Goal: Obtain resource: Obtain resource

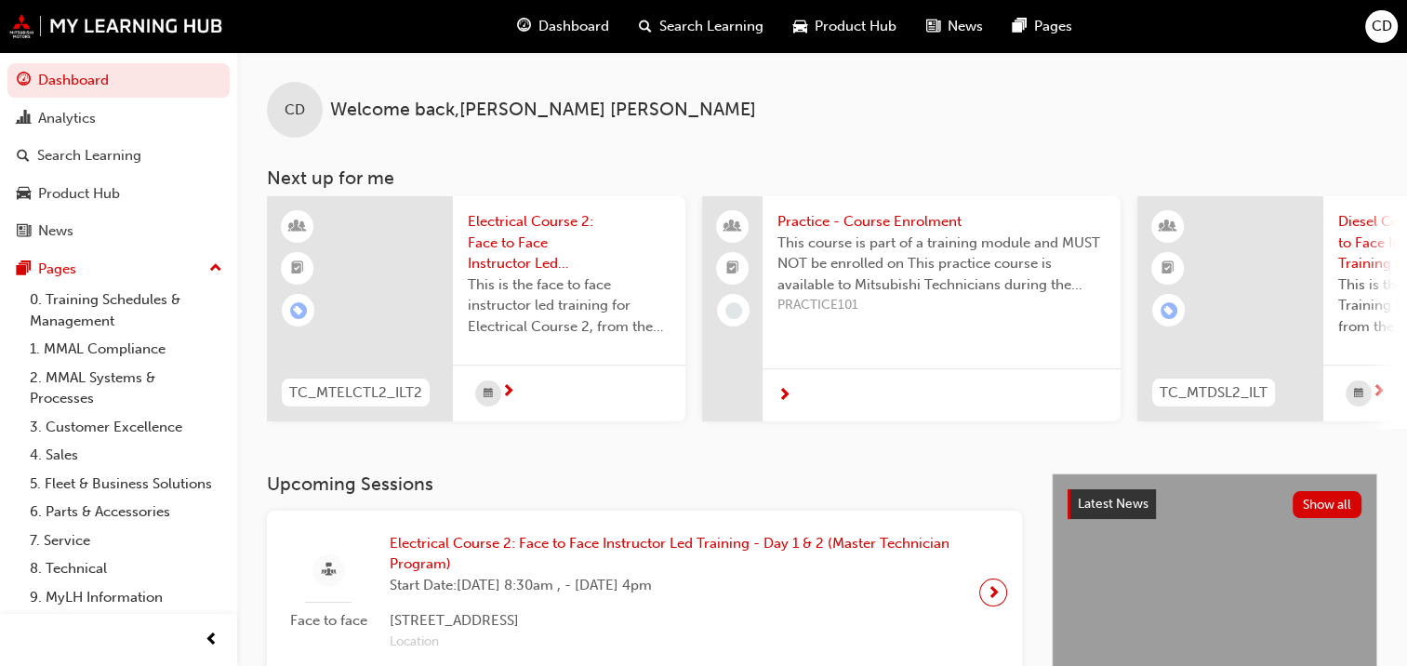
click at [834, 26] on span "Product Hub" at bounding box center [856, 26] width 82 height 21
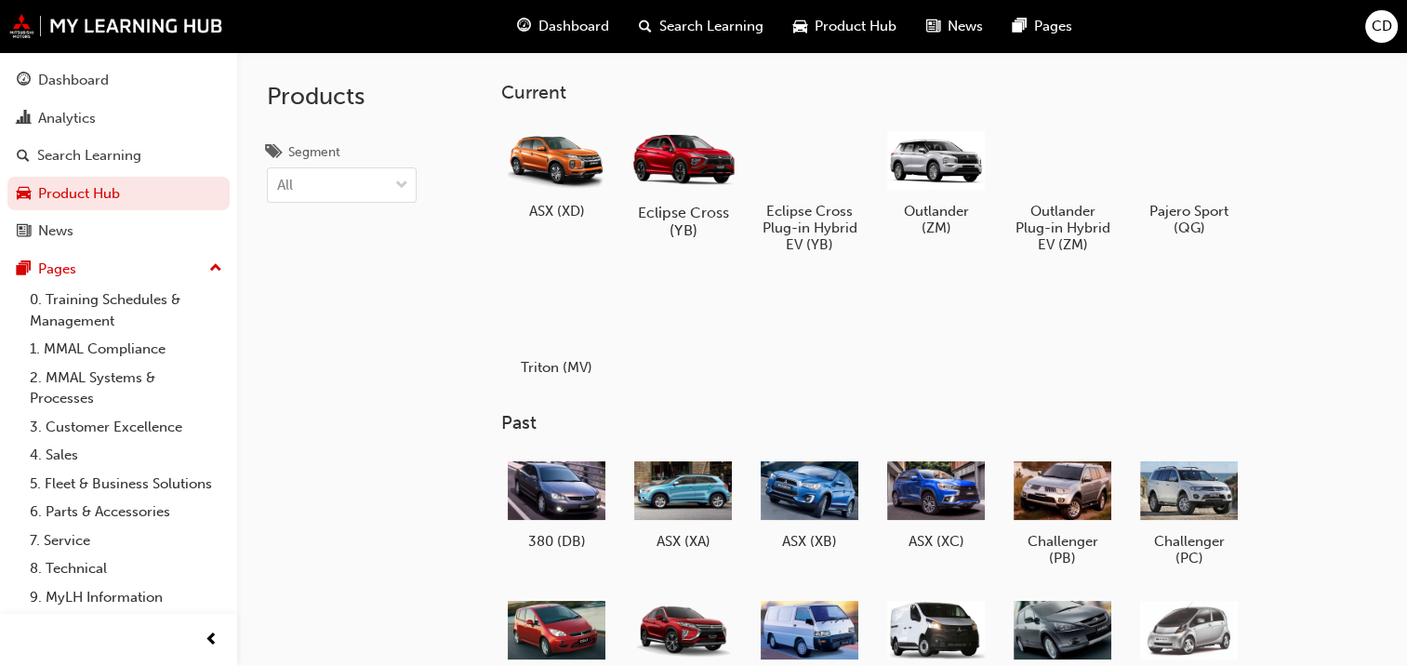
click at [688, 193] on div at bounding box center [683, 158] width 103 height 73
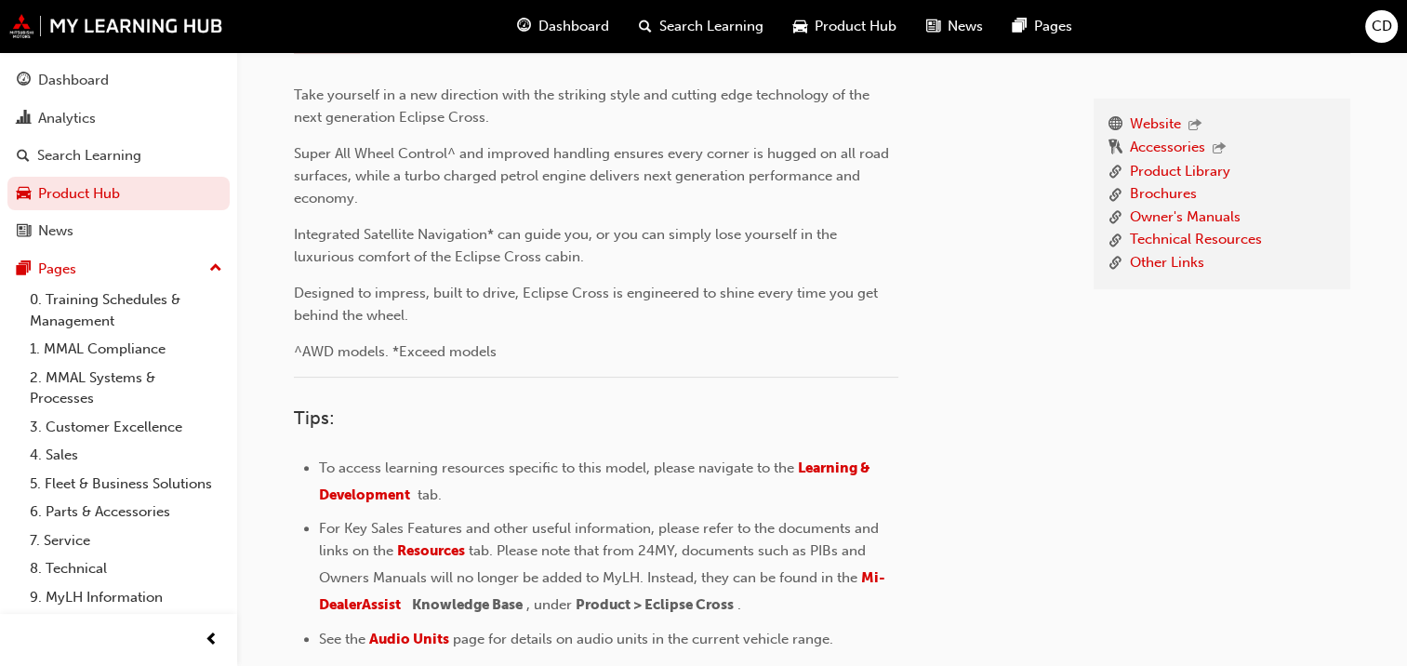
scroll to position [372, 0]
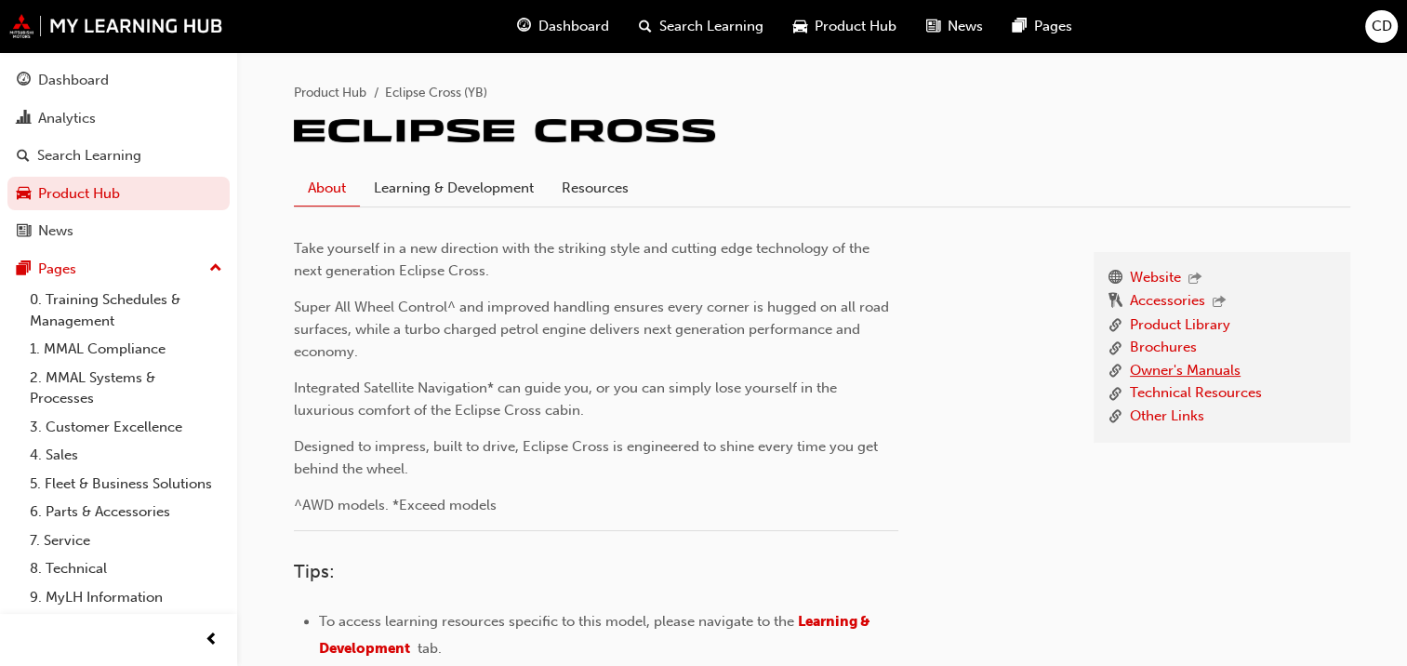
click at [1194, 361] on link "Owner's Manuals" at bounding box center [1185, 371] width 111 height 23
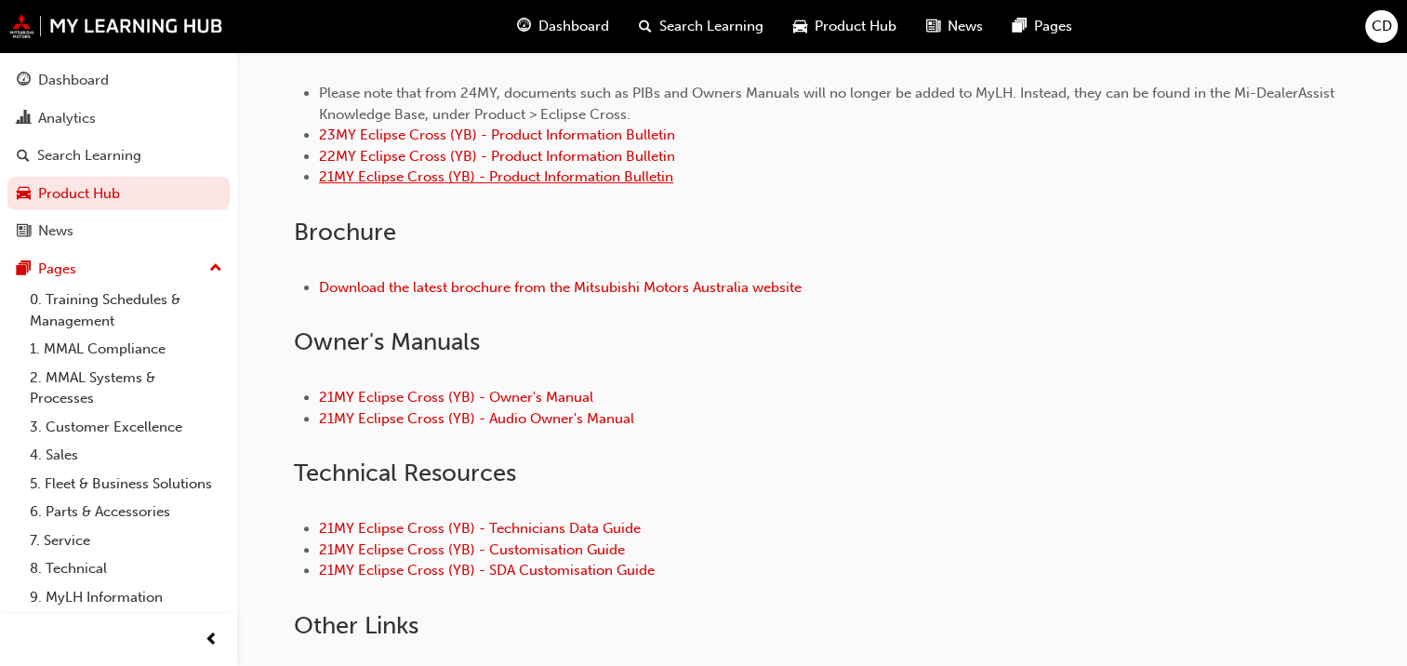
scroll to position [744, 0]
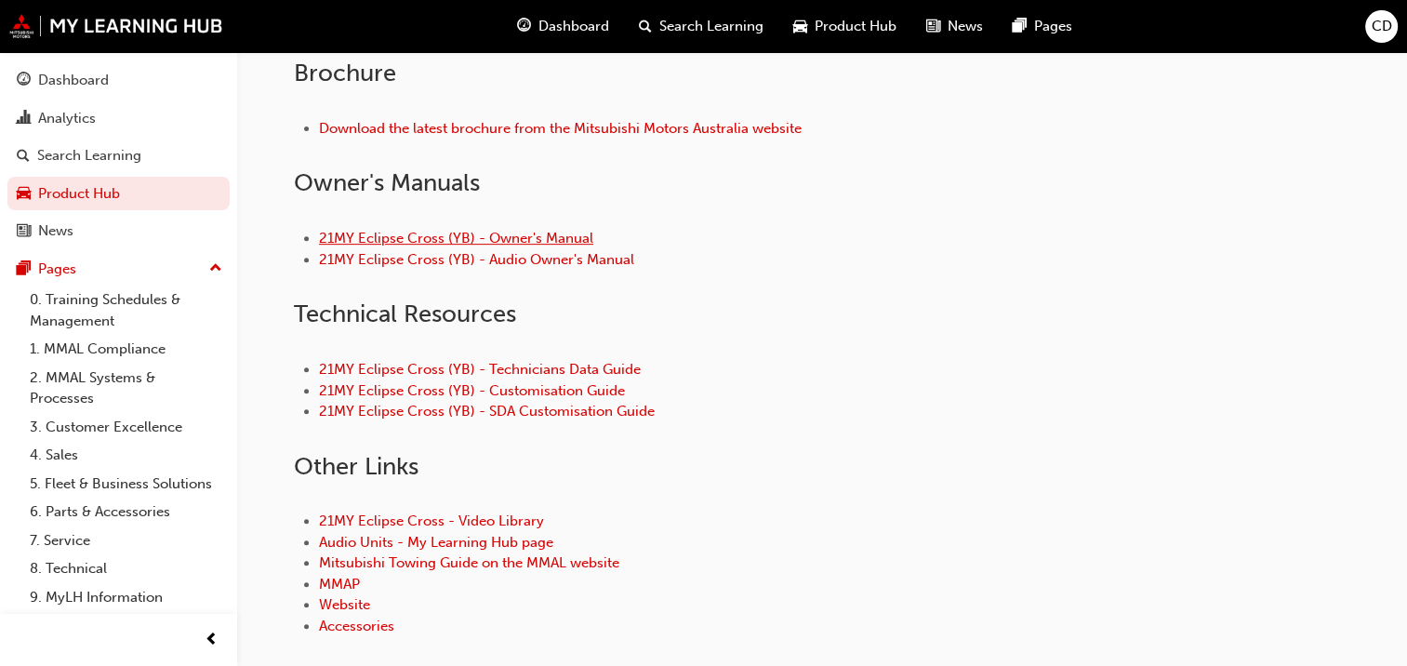
click at [557, 238] on link "21MY Eclipse Cross (YB) - Owner's Manual" at bounding box center [456, 238] width 274 height 17
